Goal: Transaction & Acquisition: Purchase product/service

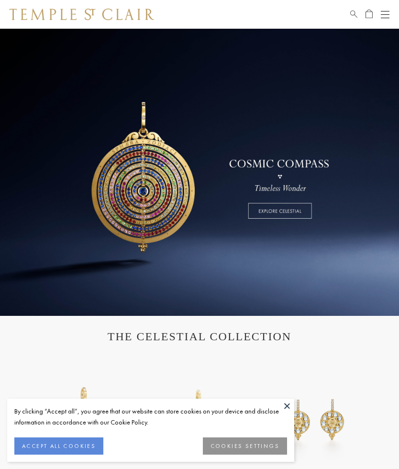
click at [288, 404] on button at bounding box center [287, 406] width 14 height 14
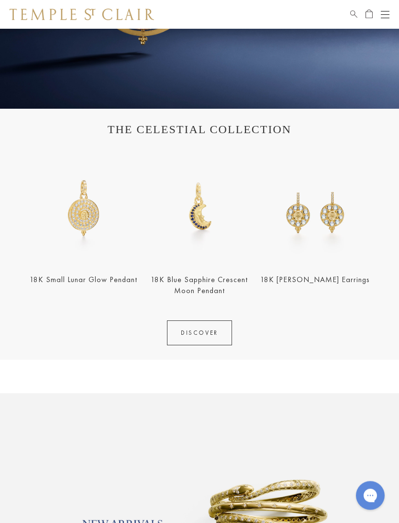
scroll to position [207, 0]
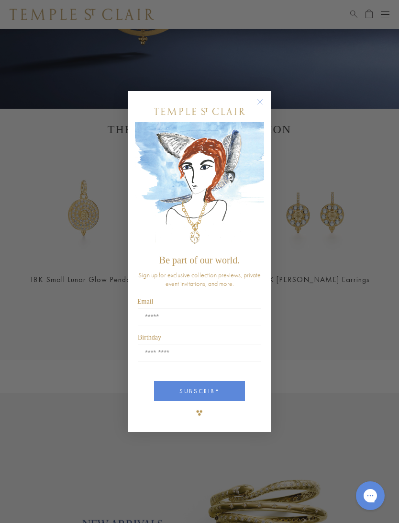
click at [263, 104] on circle "Close dialog" at bounding box center [260, 101] width 11 height 11
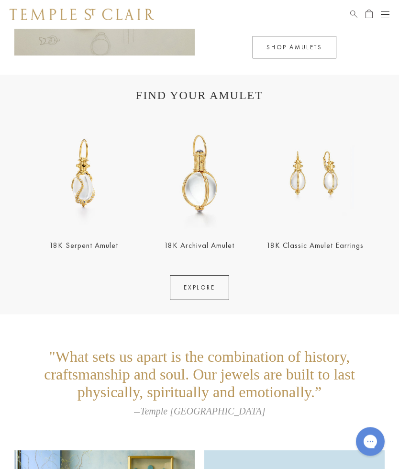
scroll to position [1292, 0]
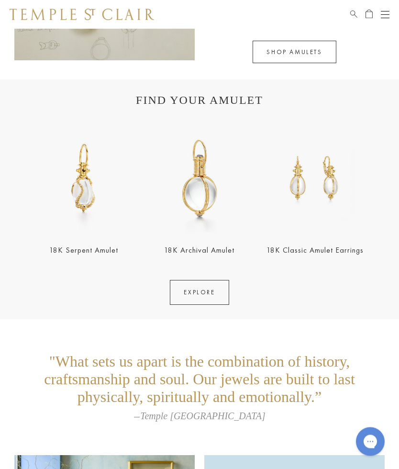
click at [203, 294] on link "EXPLORE" at bounding box center [199, 293] width 59 height 25
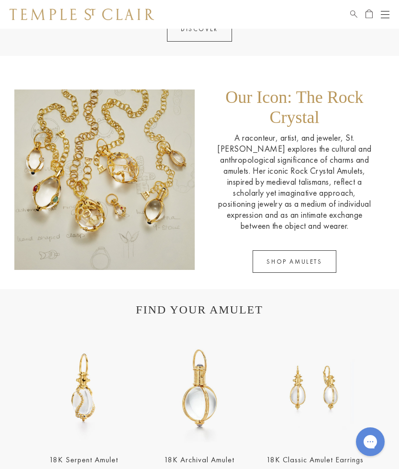
scroll to position [1081, 0]
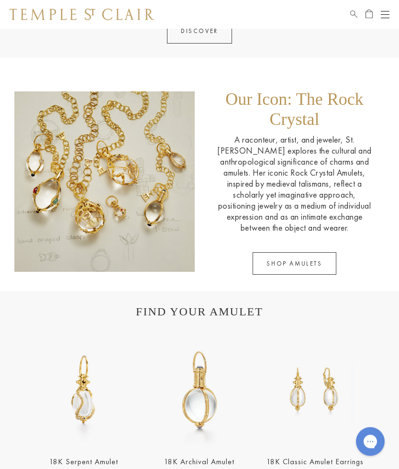
click at [299, 261] on link "SHOP AMULETS" at bounding box center [294, 264] width 83 height 23
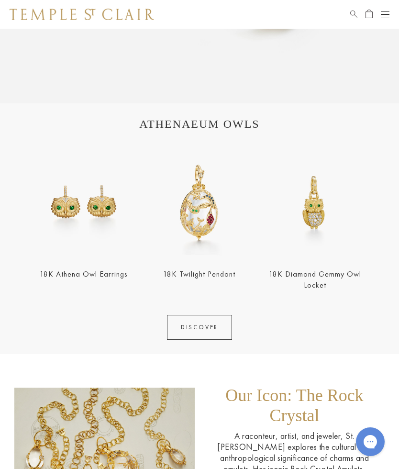
scroll to position [784, 0]
click at [202, 333] on link "DISCOVER" at bounding box center [199, 328] width 65 height 25
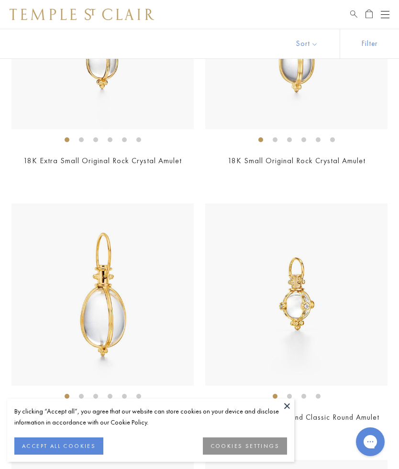
scroll to position [2600, 0]
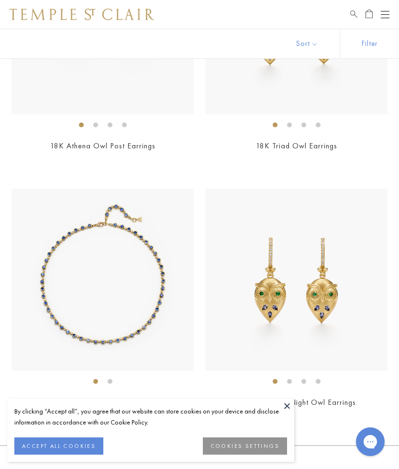
scroll to position [1857, 0]
